Goal: Transaction & Acquisition: Purchase product/service

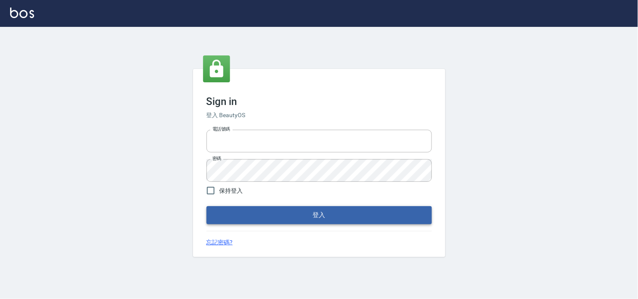
type input "28362778"
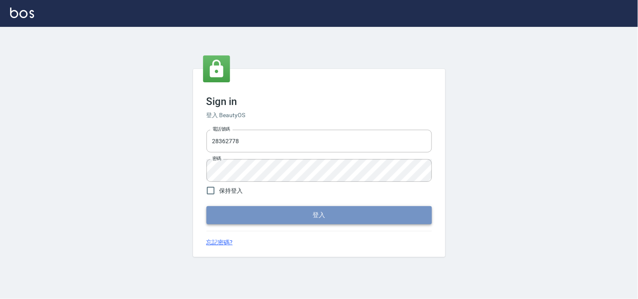
click at [327, 214] on button "登入" at bounding box center [318, 215] width 225 height 18
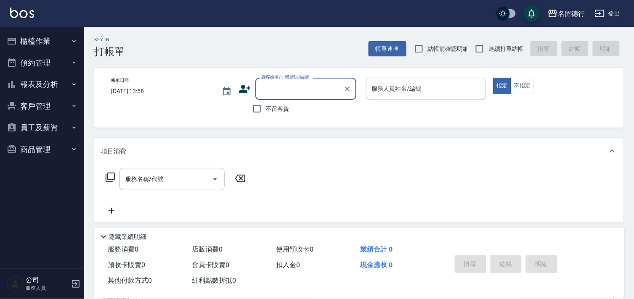
click at [278, 91] on input "顧客姓名/手機號碼/編號" at bounding box center [299, 89] width 81 height 15
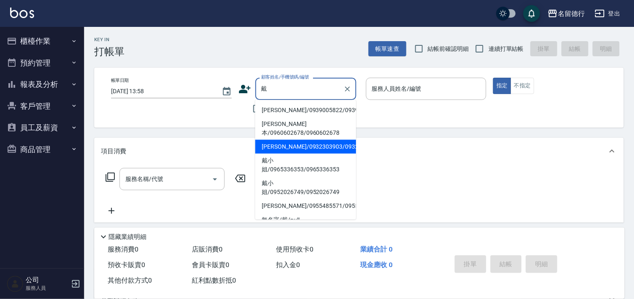
click at [283, 154] on li "[PERSON_NAME]/0932303903/0932303903" at bounding box center [305, 147] width 101 height 14
type input "[PERSON_NAME]/0932303903/0932303903"
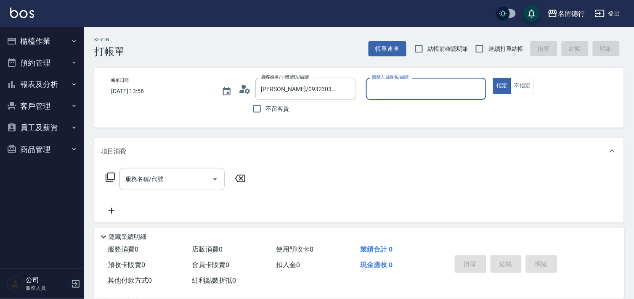
click at [399, 89] on input "服務人員姓名/編號" at bounding box center [426, 89] width 113 height 15
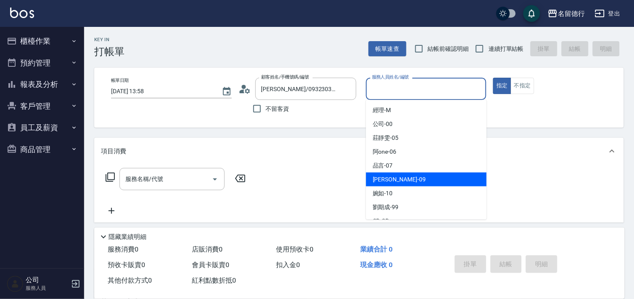
click at [378, 176] on span "[PERSON_NAME] -09" at bounding box center [399, 179] width 53 height 9
type input "[PERSON_NAME]-09"
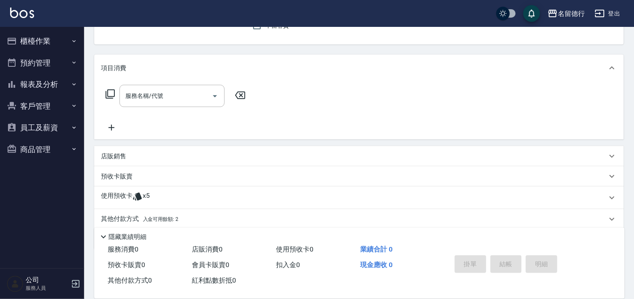
scroll to position [113, 0]
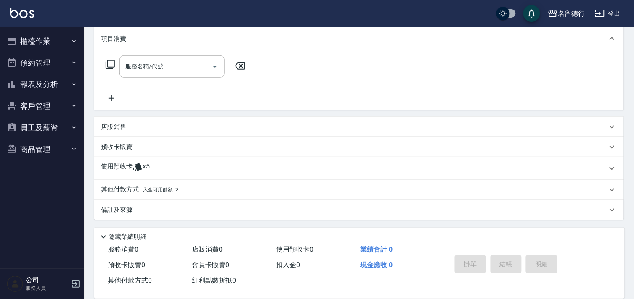
click at [121, 166] on p "使用預收卡" at bounding box center [117, 168] width 32 height 13
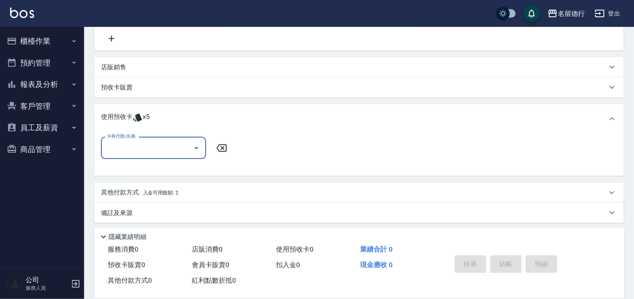
scroll to position [175, 0]
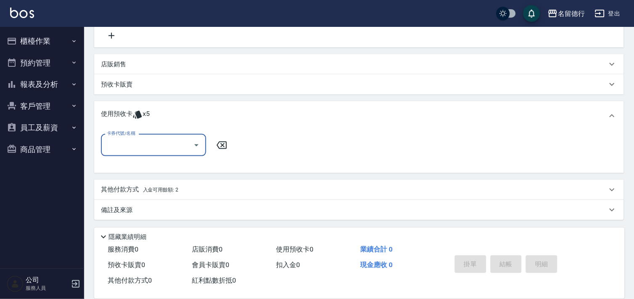
click at [120, 187] on p "其他付款方式 入金可用餘額: 2" at bounding box center [139, 189] width 77 height 9
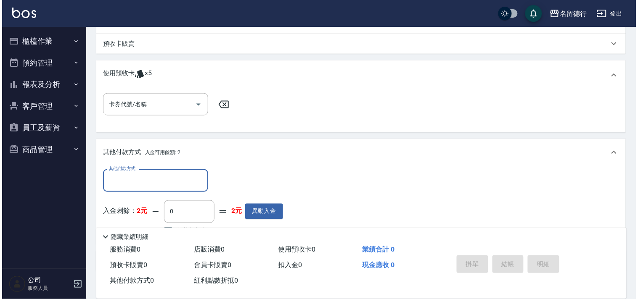
scroll to position [267, 0]
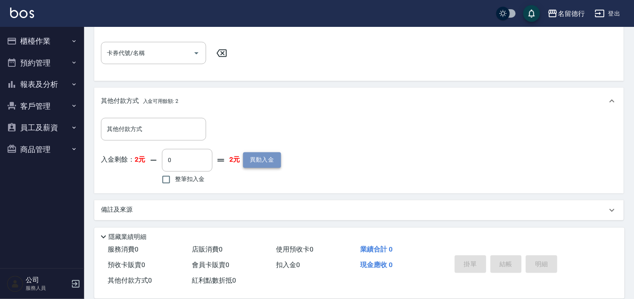
click at [260, 160] on button "異動入金" at bounding box center [262, 161] width 38 height 16
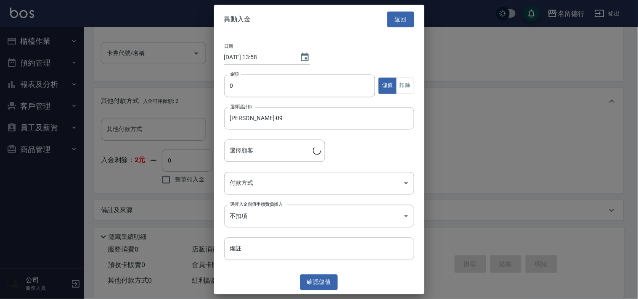
type input "[PERSON_NAME]/0932303903/0932303903"
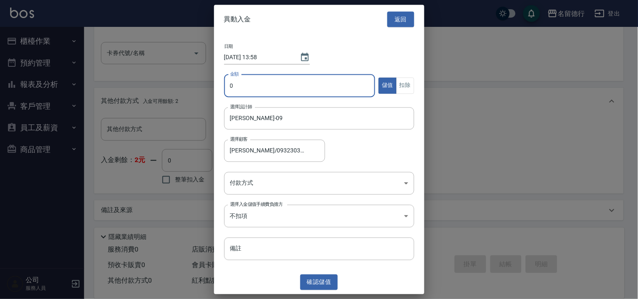
click at [250, 80] on input "0" at bounding box center [299, 85] width 151 height 23
type input "11000"
click at [333, 188] on body "名留德行 登出 櫃檯作業 打帳單 帳單列表 現金收支登錄 材料自購登錄 每日結帳 排班表 現場電腦打卡 預約管理 預約管理 單日預約紀錄 單週預約紀錄 報表及…" at bounding box center [319, 17] width 638 height 568
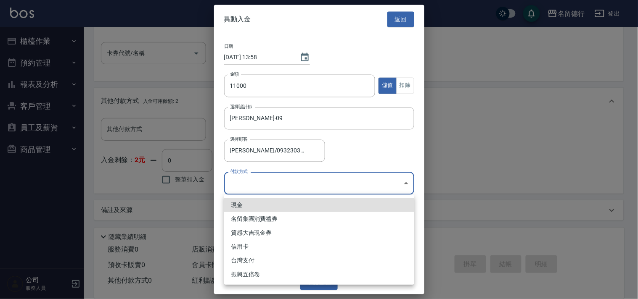
click at [319, 206] on li "現金" at bounding box center [319, 205] width 190 height 14
type input "現金"
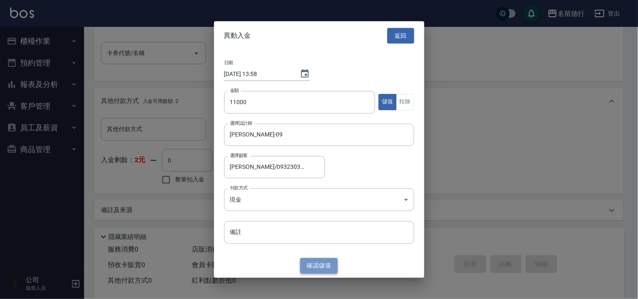
click at [316, 267] on button "確認 儲值" at bounding box center [319, 267] width 38 height 16
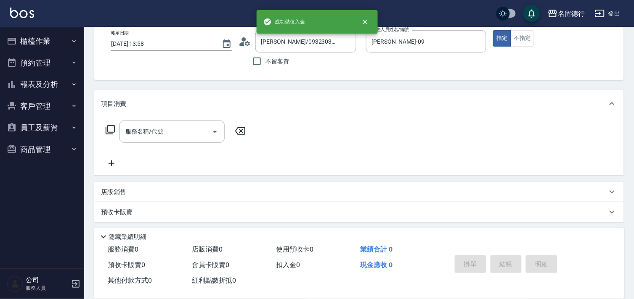
scroll to position [34, 0]
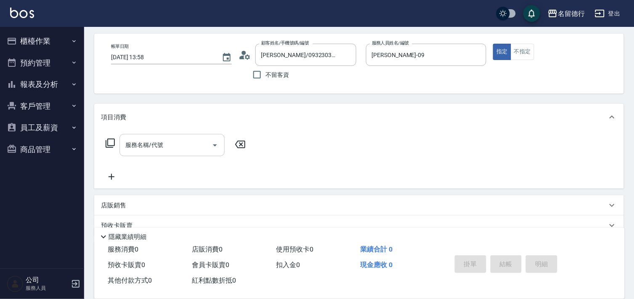
click at [161, 144] on div "服務名稱/代號 服務名稱/代號" at bounding box center [171, 145] width 105 height 22
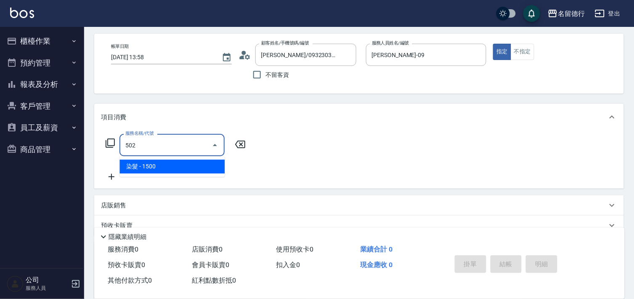
click at [162, 167] on span "染髮 - 1500" at bounding box center [171, 167] width 105 height 14
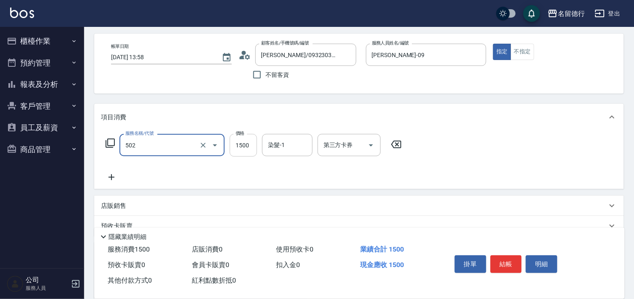
type input "染髮(502)"
click at [240, 142] on input "1500" at bounding box center [243, 145] width 27 height 23
type input "2500"
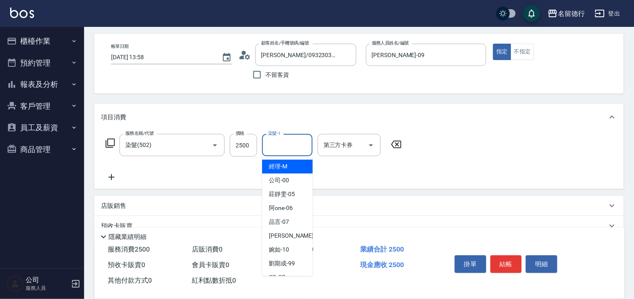
click at [286, 144] on input "染髮-1" at bounding box center [287, 145] width 43 height 15
click at [271, 235] on span "[PERSON_NAME] -09" at bounding box center [295, 236] width 53 height 9
type input "[PERSON_NAME]-09"
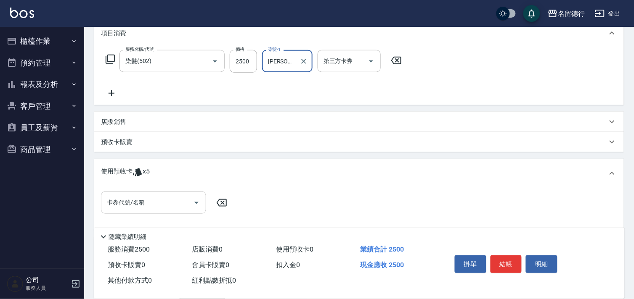
scroll to position [127, 0]
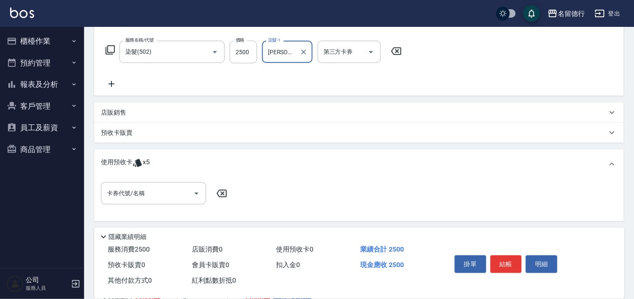
click at [108, 161] on p "使用預收卡" at bounding box center [117, 164] width 32 height 13
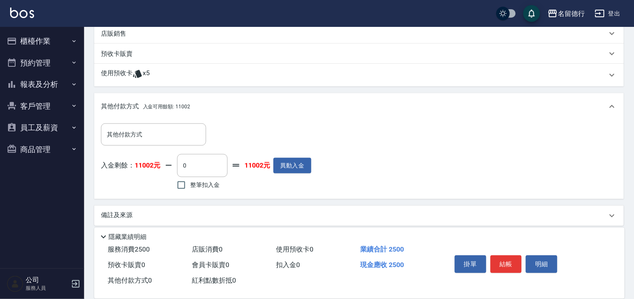
scroll to position [212, 0]
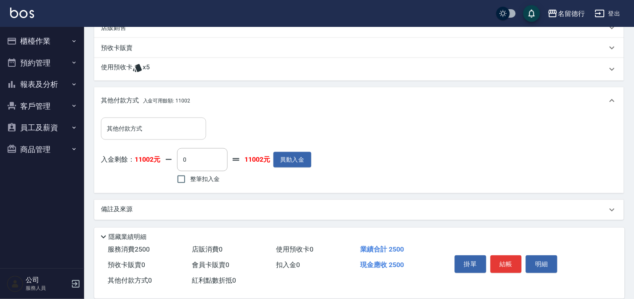
click at [128, 124] on div "其他付款方式 其他付款方式" at bounding box center [153, 129] width 105 height 22
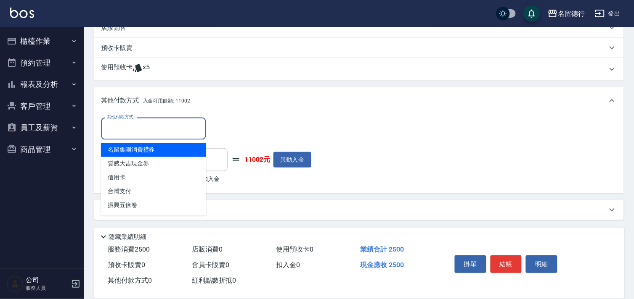
click at [127, 136] on div "其他付款方式" at bounding box center [153, 129] width 105 height 22
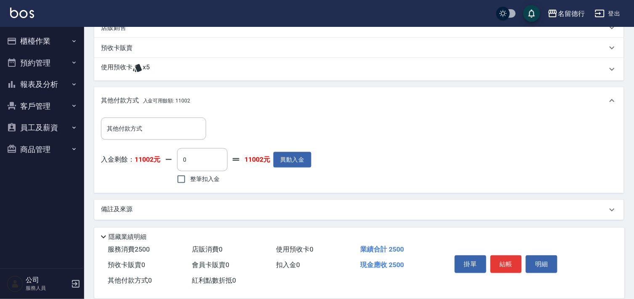
click at [120, 65] on p "使用預收卡" at bounding box center [117, 69] width 32 height 13
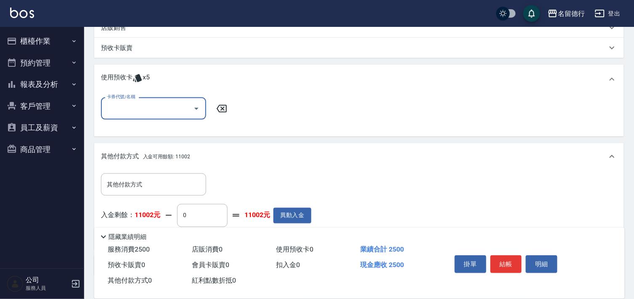
scroll to position [0, 0]
click at [132, 108] on input "卡券代號/名稱" at bounding box center [147, 108] width 85 height 15
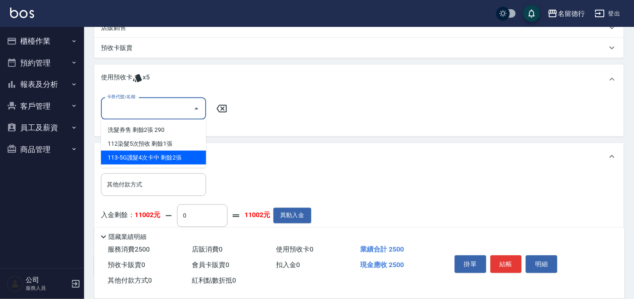
click at [128, 156] on div "113-5G護髮4次卡中 剩餘2張" at bounding box center [153, 158] width 105 height 14
type input "113-5G護髮4次卡中"
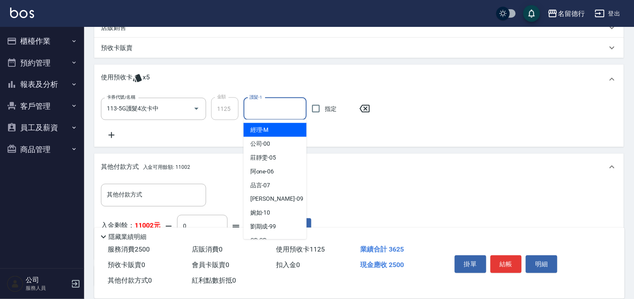
click at [259, 103] on div "護髮-1 護髮-1" at bounding box center [274, 109] width 63 height 22
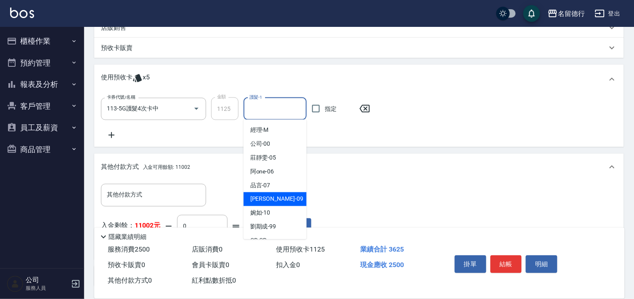
click at [255, 197] on span "[PERSON_NAME] -09" at bounding box center [276, 199] width 53 height 9
type input "[PERSON_NAME]-09"
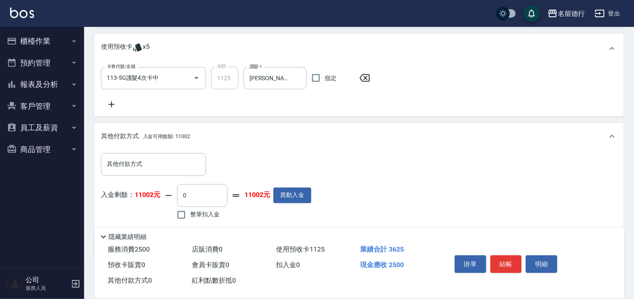
scroll to position [279, 0]
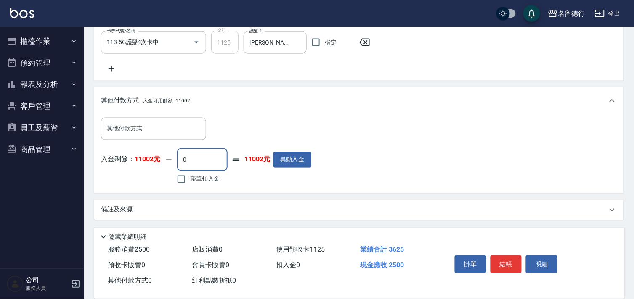
click at [185, 157] on input "0" at bounding box center [202, 160] width 50 height 23
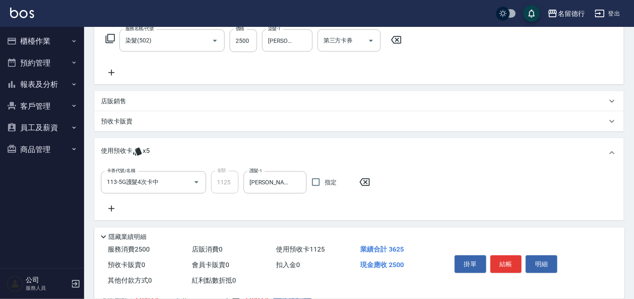
scroll to position [92, 0]
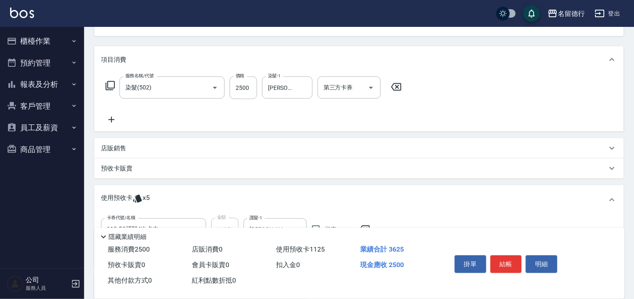
click at [112, 118] on icon at bounding box center [111, 120] width 21 height 10
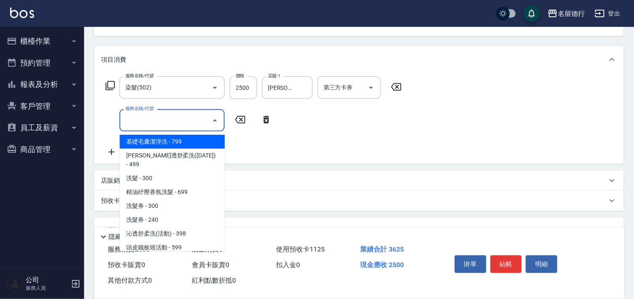
click at [137, 121] on input "服務名稱/代號" at bounding box center [165, 120] width 85 height 15
click at [107, 135] on div "服務名稱/代號 染髮(502) 服務名稱/代號 價格 2500 價格 染髮-1 [PERSON_NAME]-09 染髮-1 第三方卡券 第三方卡券 服務名稱/…" at bounding box center [254, 117] width 306 height 81
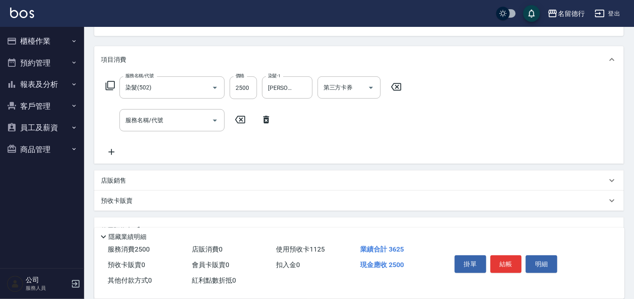
click at [124, 203] on p "預收卡販賣" at bounding box center [117, 201] width 32 height 9
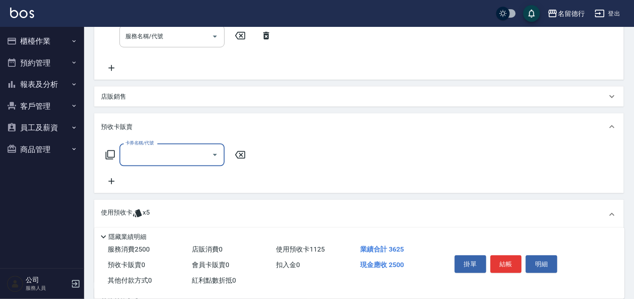
scroll to position [185, 0]
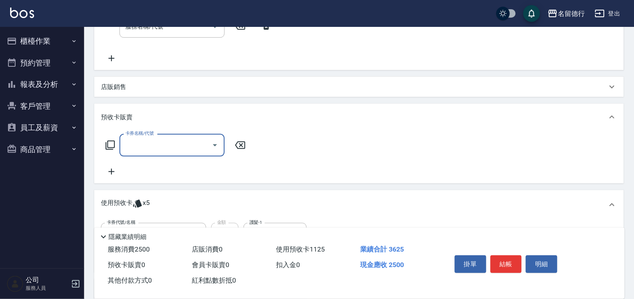
click at [133, 145] on input "卡券名稱/代號" at bounding box center [165, 145] width 85 height 15
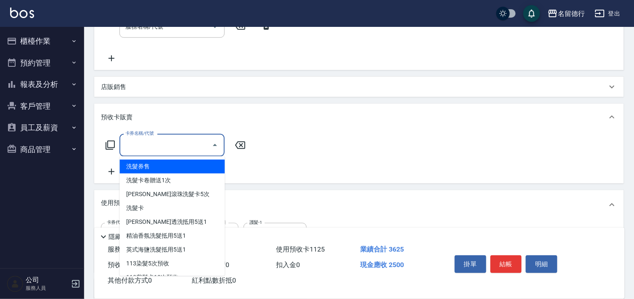
click at [135, 169] on span "洗髮券售" at bounding box center [171, 167] width 105 height 14
type input "洗髮券售(991)"
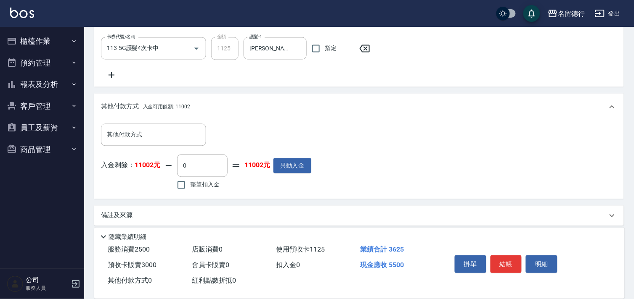
scroll to position [372, 0]
click at [190, 164] on input "0" at bounding box center [202, 165] width 50 height 23
type input "5500"
click at [182, 186] on input "整筆扣入金" at bounding box center [181, 185] width 18 height 18
checkbox input "true"
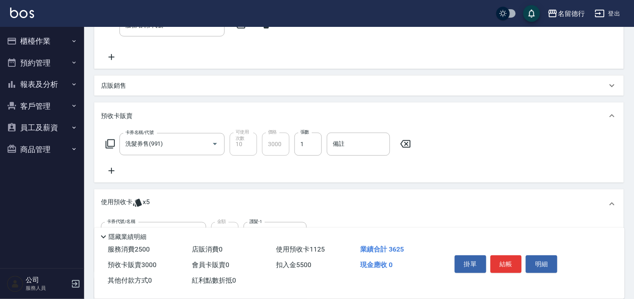
scroll to position [378, 0]
